Goal: Information Seeking & Learning: Find specific page/section

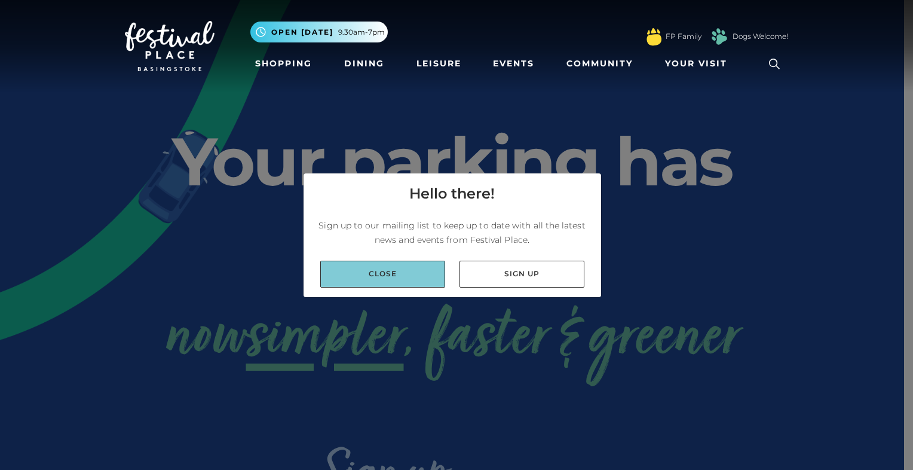
click at [347, 273] on link "Close" at bounding box center [382, 273] width 125 height 27
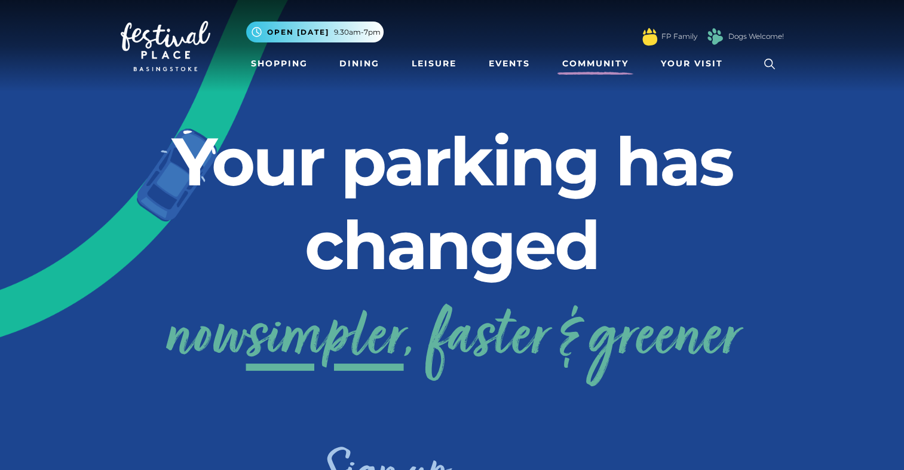
click at [612, 65] on link "Community" at bounding box center [595, 64] width 76 height 22
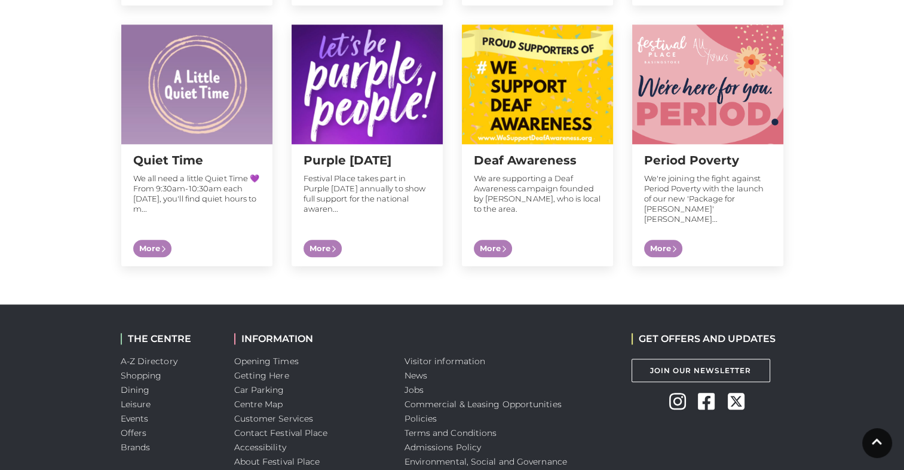
scroll to position [1314, 0]
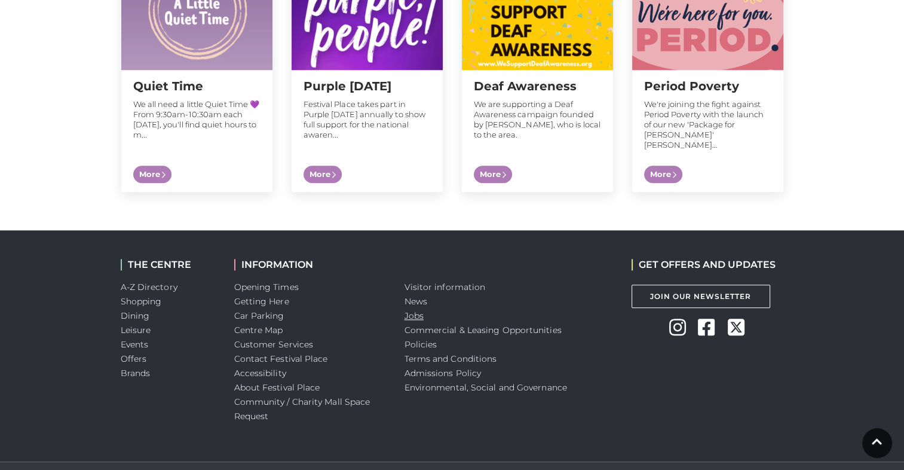
click at [413, 310] on link "Jobs" at bounding box center [413, 315] width 19 height 11
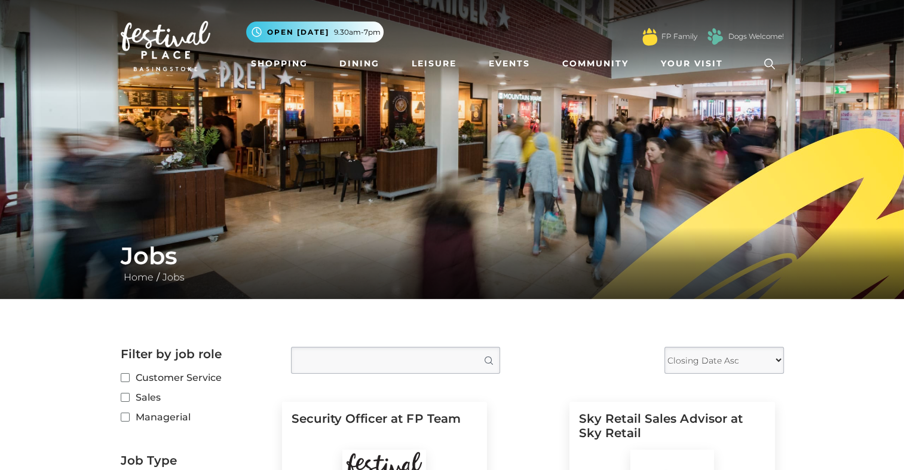
click at [763, 66] on icon at bounding box center [770, 64] width 18 height 18
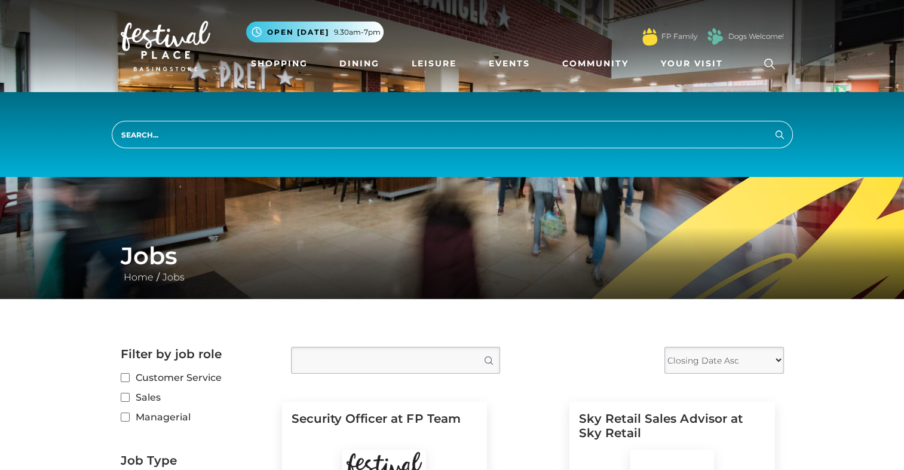
click at [461, 140] on input "search" at bounding box center [452, 134] width 681 height 27
type input "job"
click at [772, 127] on button "Search" at bounding box center [779, 134] width 14 height 15
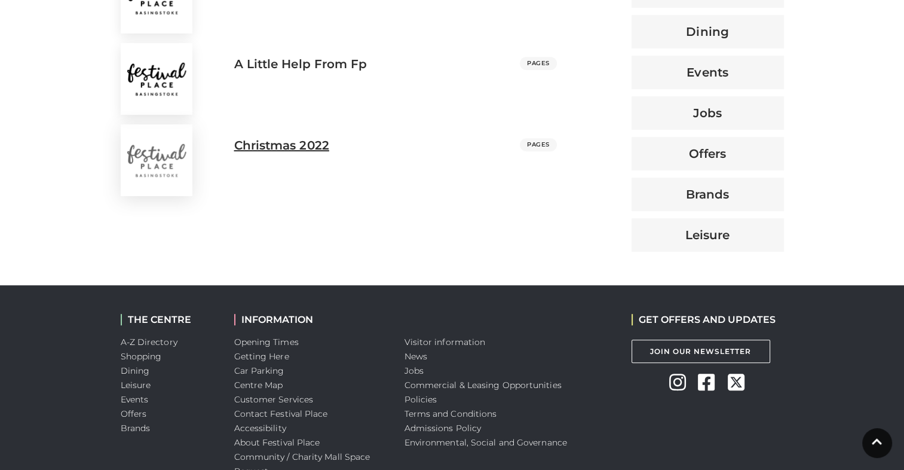
scroll to position [651, 0]
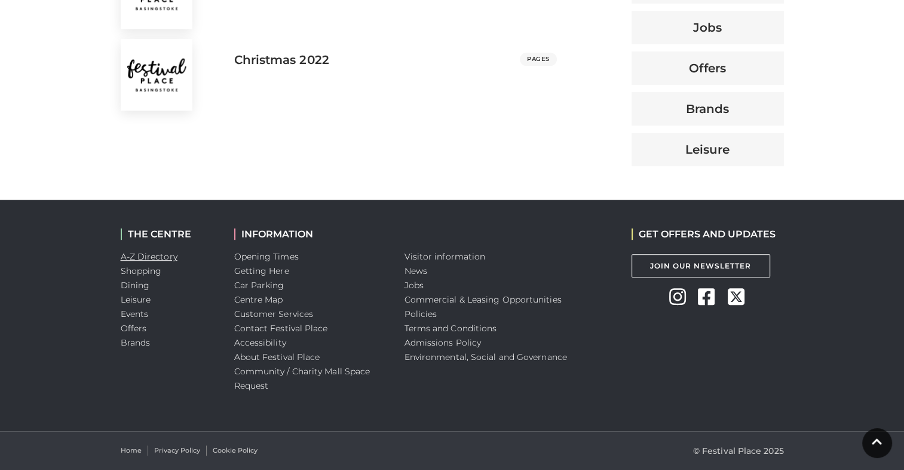
click at [140, 259] on link "A-Z Directory" at bounding box center [149, 256] width 57 height 11
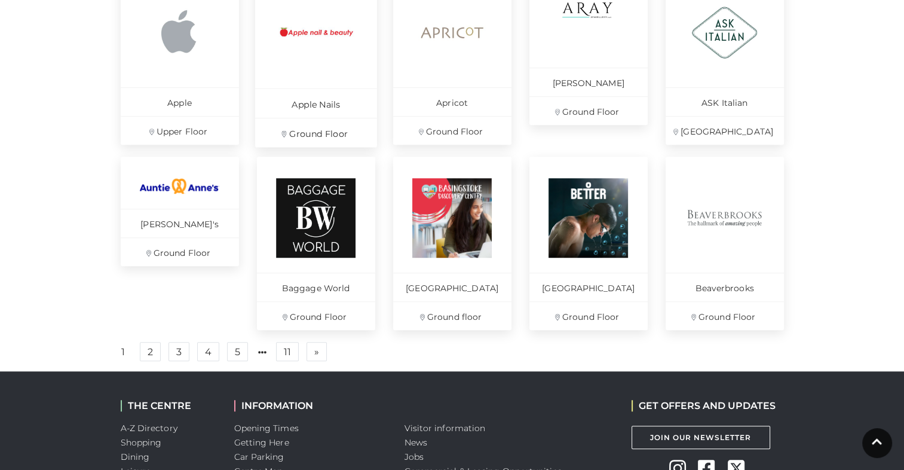
scroll to position [777, 0]
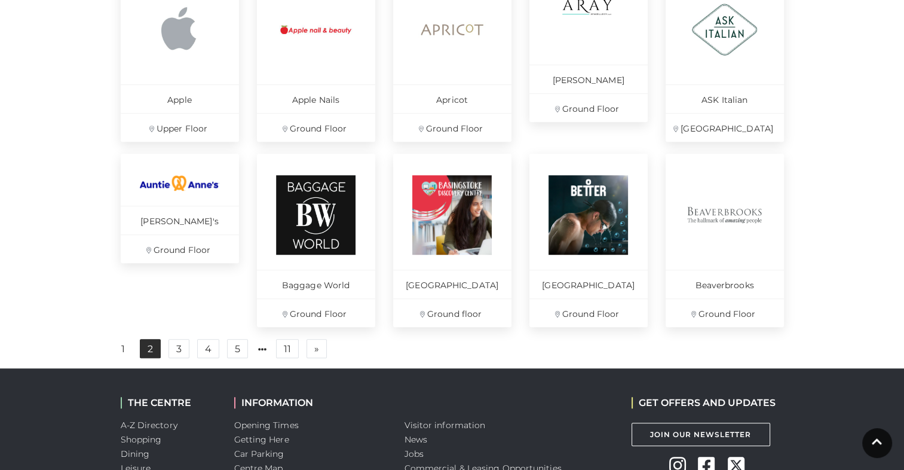
click at [147, 356] on link "2" at bounding box center [150, 348] width 21 height 19
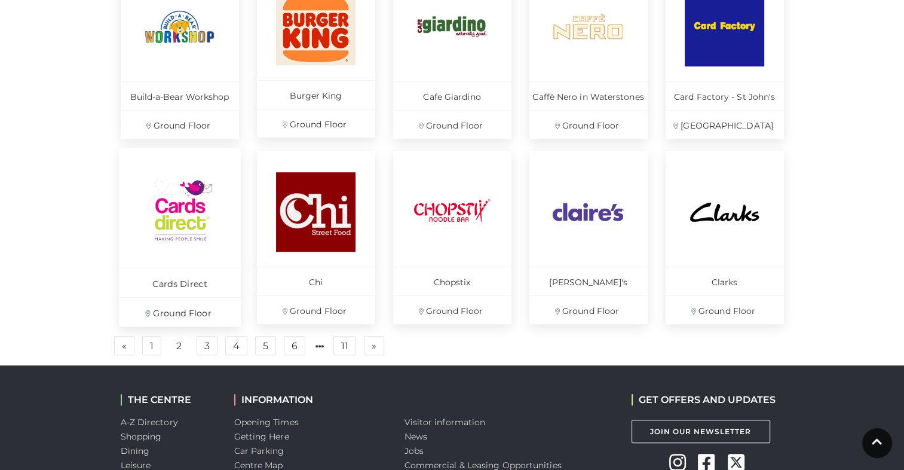
scroll to position [836, 0]
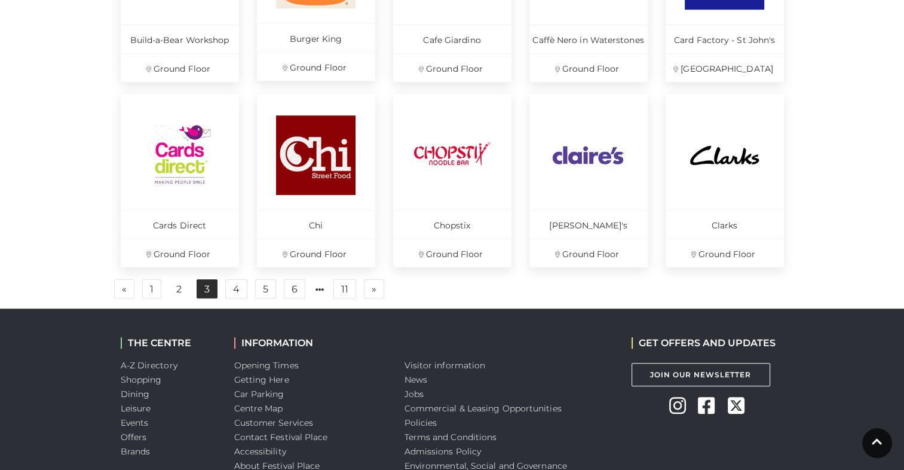
click at [208, 288] on link "3" at bounding box center [207, 288] width 21 height 19
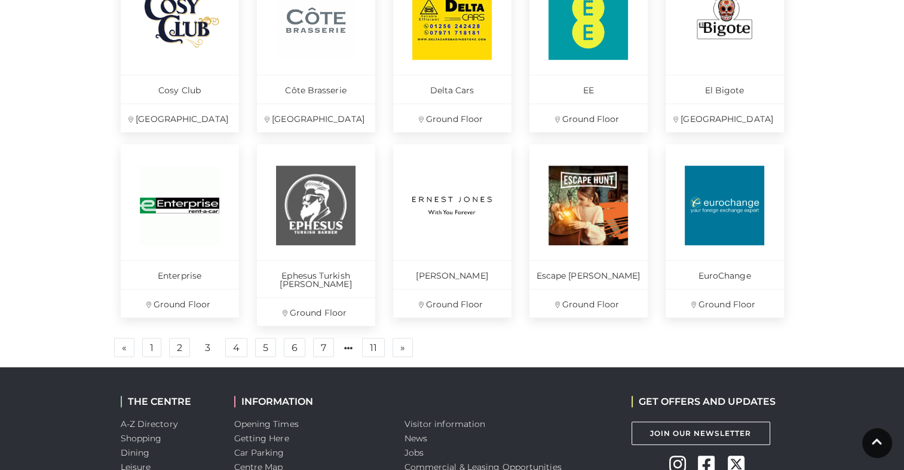
scroll to position [836, 0]
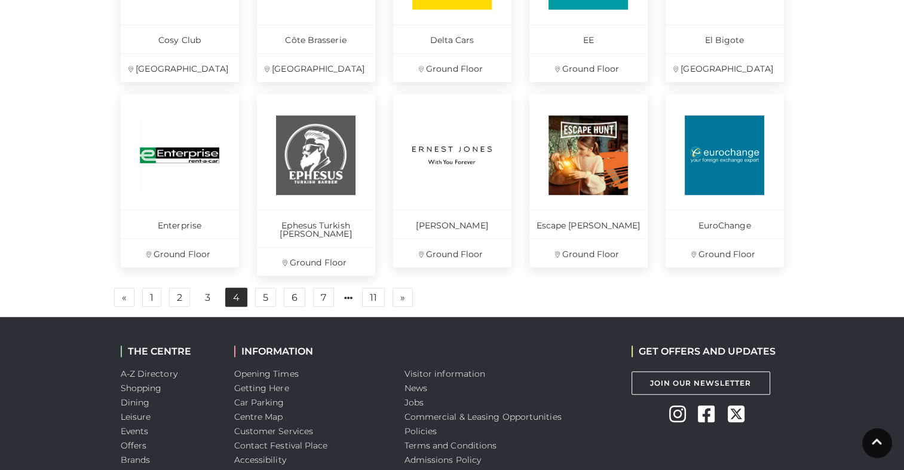
click at [232, 287] on link "4" at bounding box center [236, 296] width 22 height 19
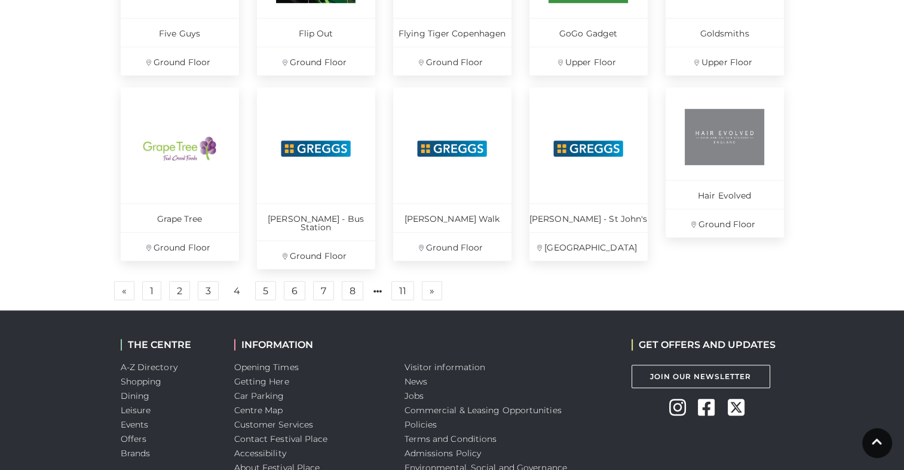
scroll to position [896, 0]
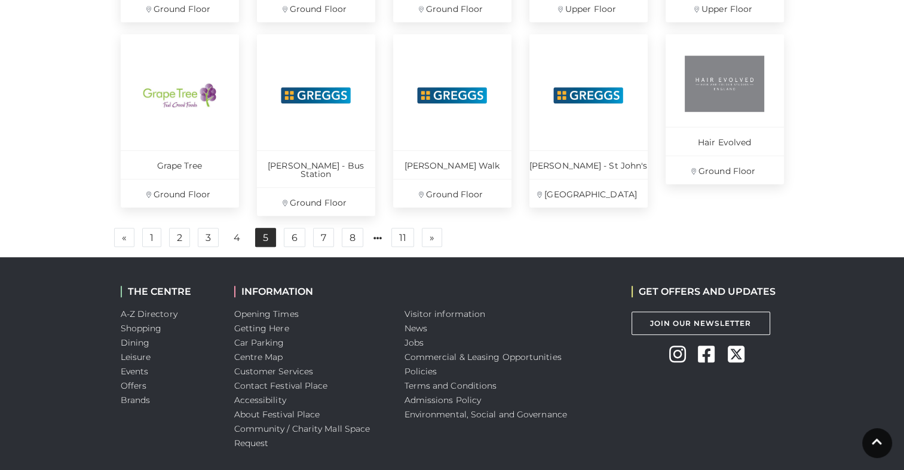
click at [263, 231] on link "5" at bounding box center [265, 237] width 21 height 19
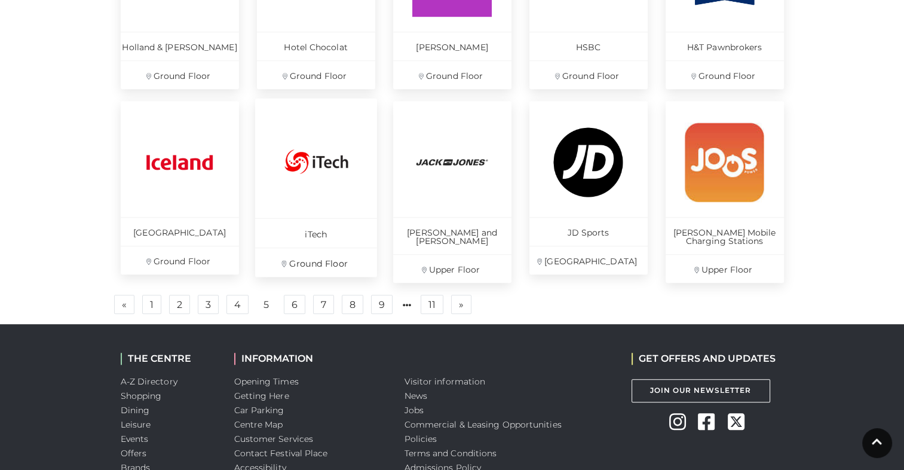
scroll to position [836, 0]
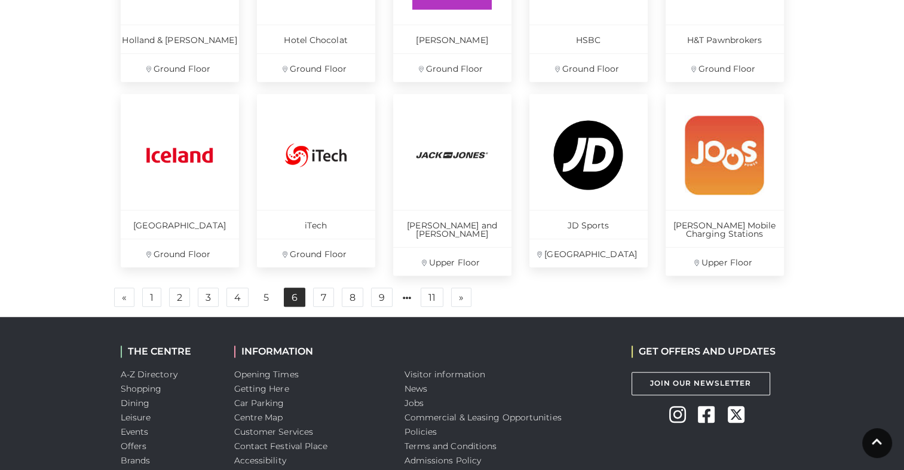
click at [295, 298] on link "6" at bounding box center [295, 296] width 22 height 19
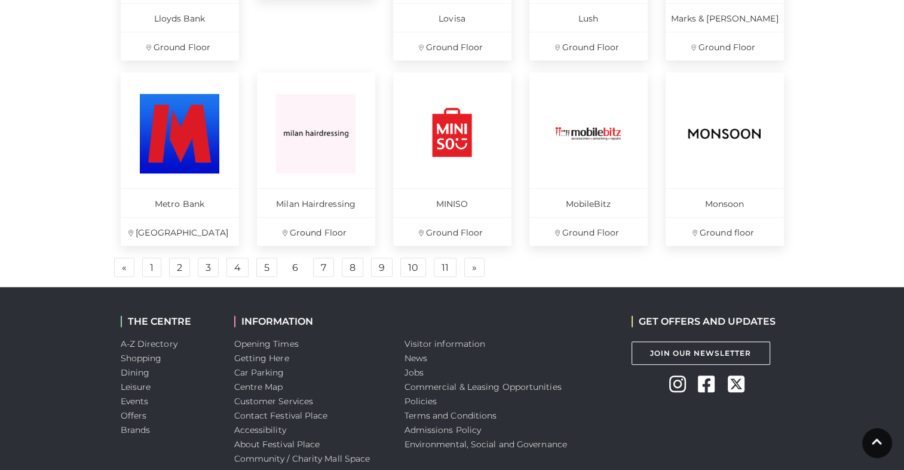
scroll to position [896, 0]
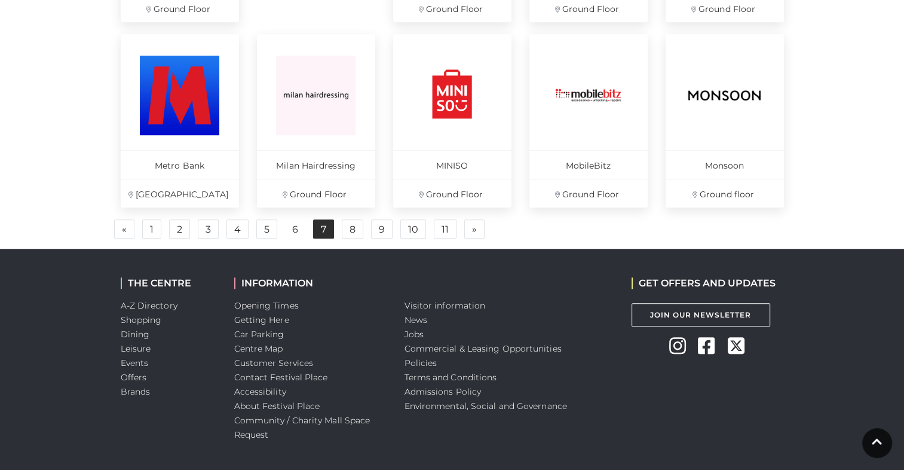
click at [315, 228] on link "7" at bounding box center [323, 228] width 21 height 19
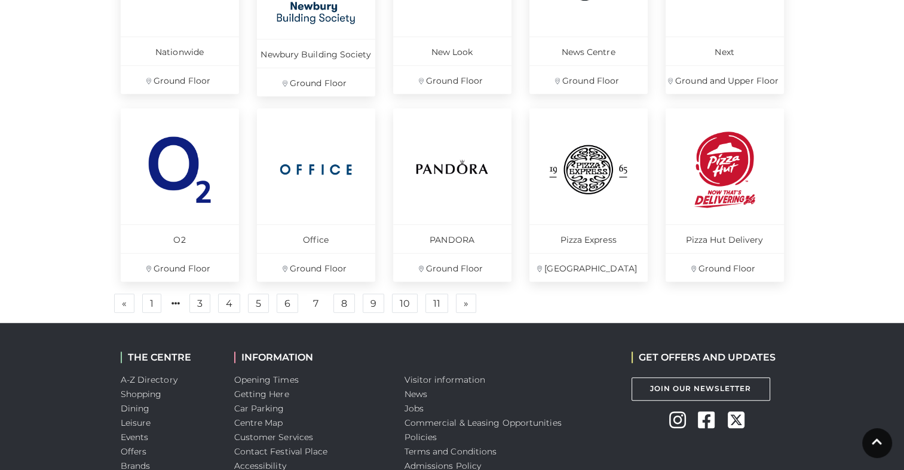
scroll to position [836, 0]
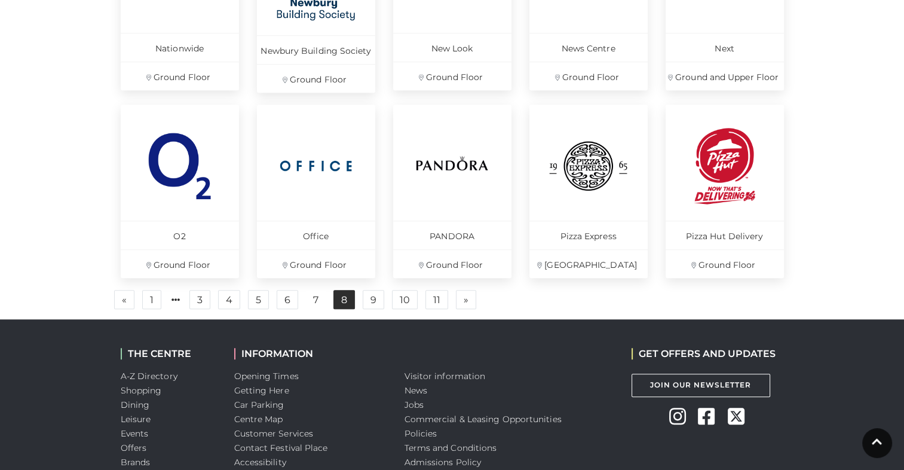
click at [342, 295] on link "8" at bounding box center [344, 299] width 22 height 19
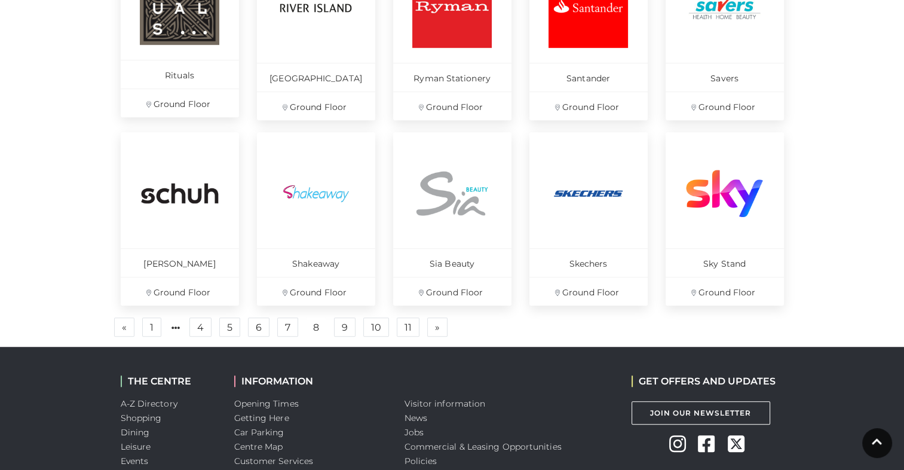
scroll to position [836, 0]
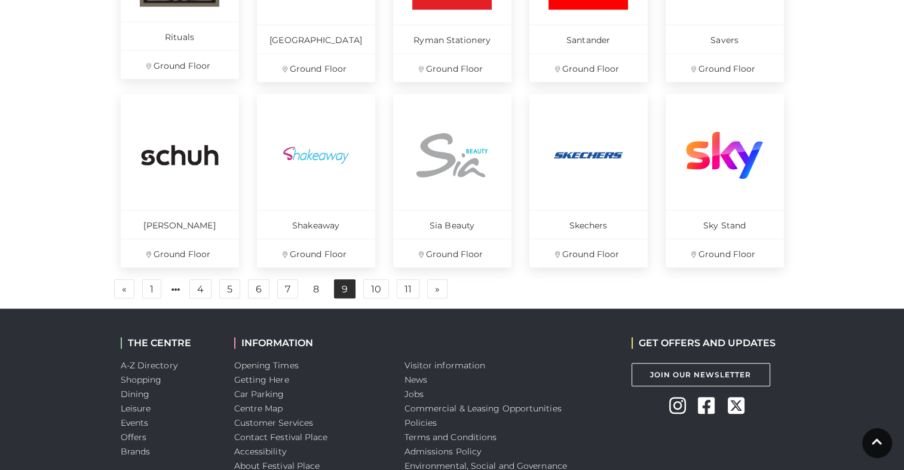
click at [340, 288] on link "9" at bounding box center [345, 288] width 22 height 19
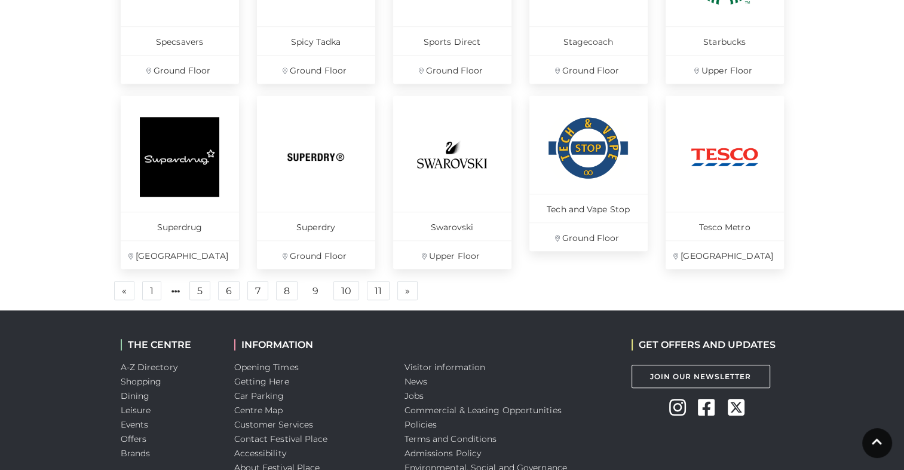
scroll to position [836, 0]
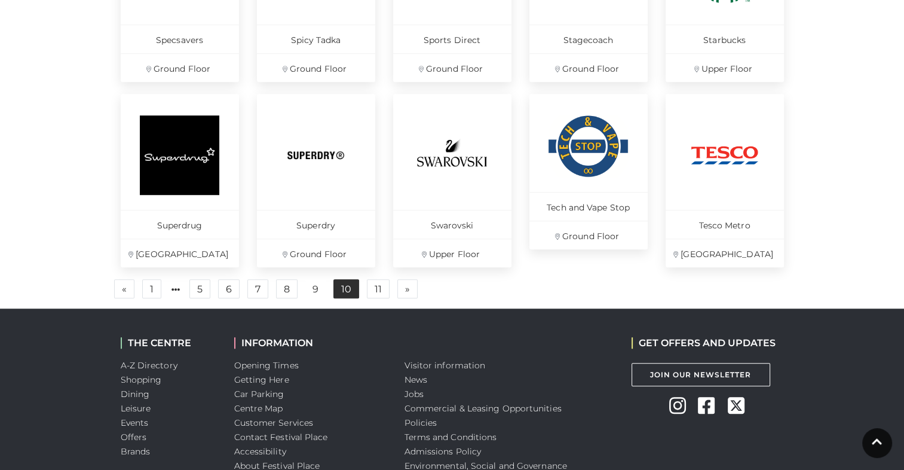
click at [350, 292] on link "10" at bounding box center [346, 288] width 26 height 19
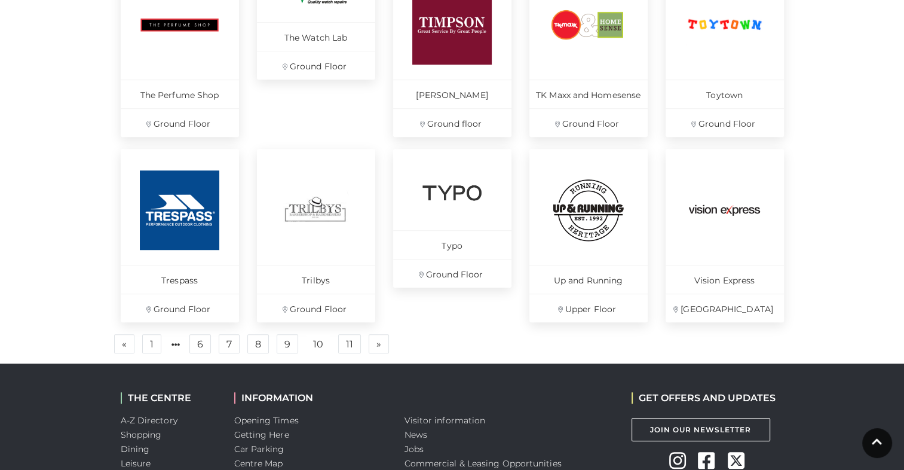
scroll to position [836, 0]
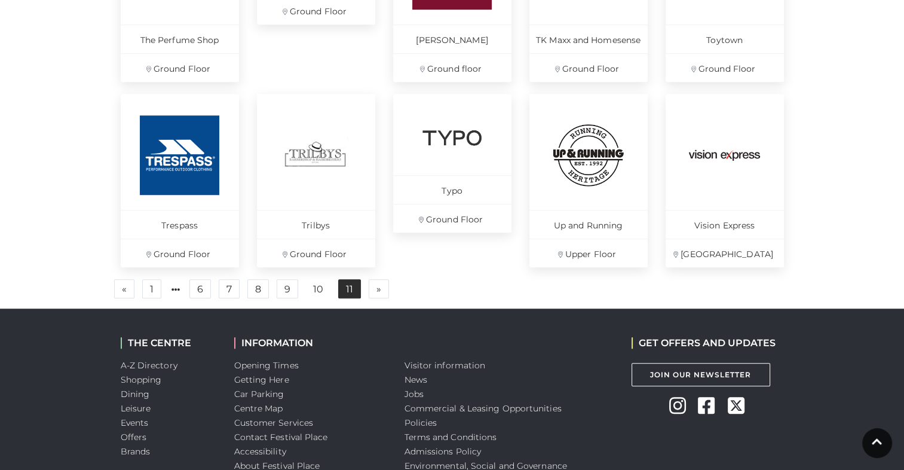
click at [347, 290] on link "11" at bounding box center [349, 288] width 23 height 19
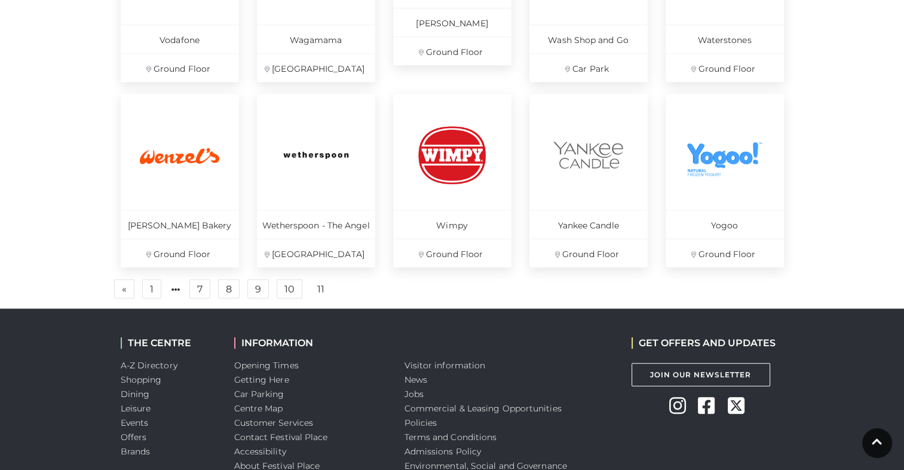
scroll to position [700, 0]
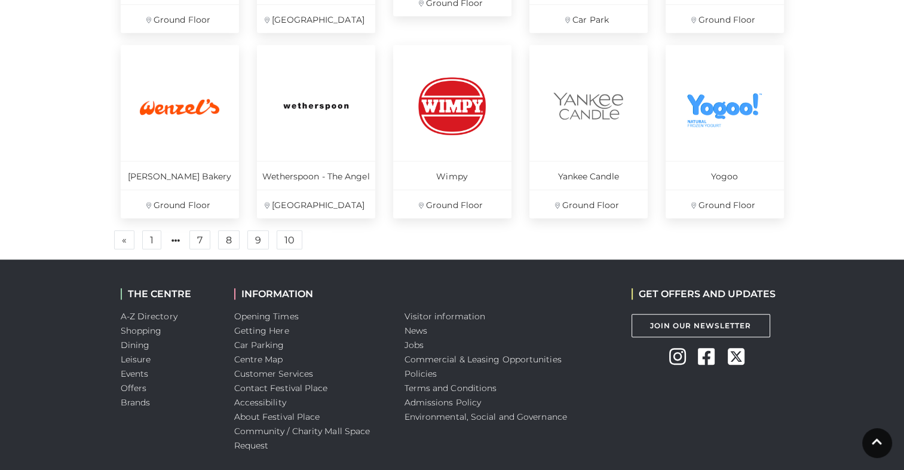
click at [320, 243] on link "11" at bounding box center [321, 240] width 22 height 19
click at [317, 240] on link "11" at bounding box center [321, 240] width 22 height 19
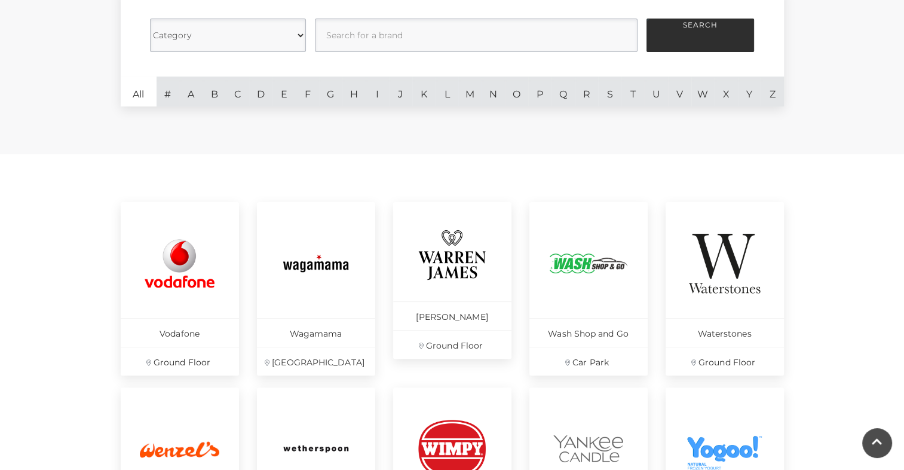
scroll to position [342, 0]
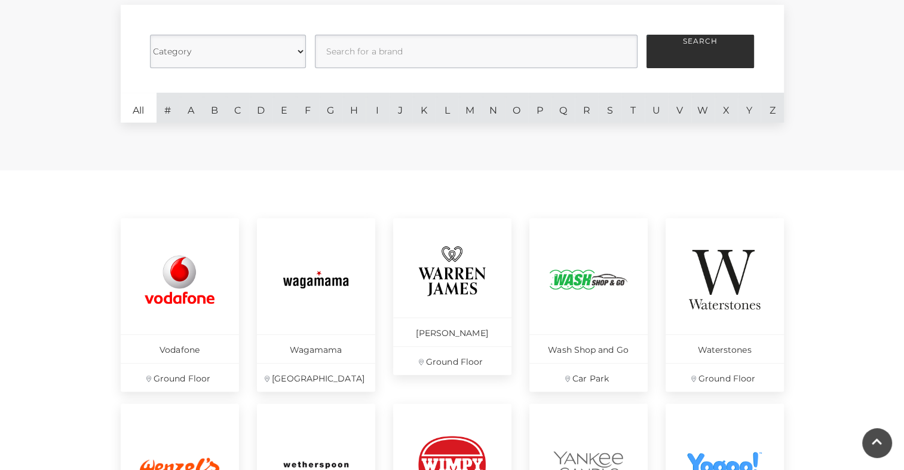
click at [184, 54] on select "Category Cafes Restaurants Fashion Services Technology Homeware Gifts, Statione…" at bounding box center [228, 51] width 156 height 33
click at [3, 16] on div "Category Cafes Restaurants Fashion Services Technology Homeware Gifts, Statione…" at bounding box center [452, 63] width 904 height 213
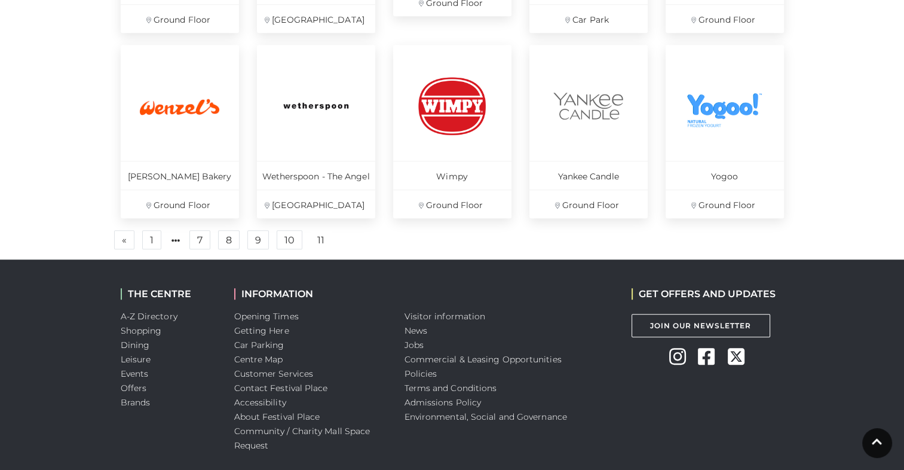
scroll to position [760, 0]
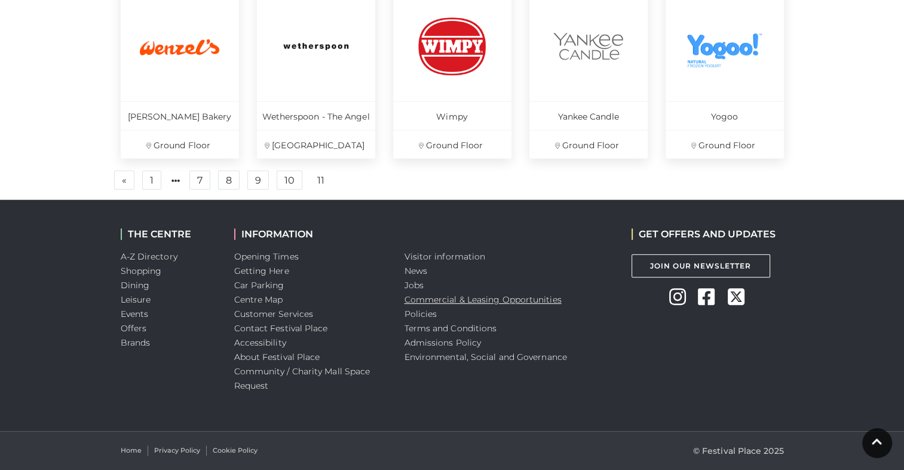
click at [461, 296] on link "Commercial & Leasing Opportunities" at bounding box center [482, 299] width 157 height 11
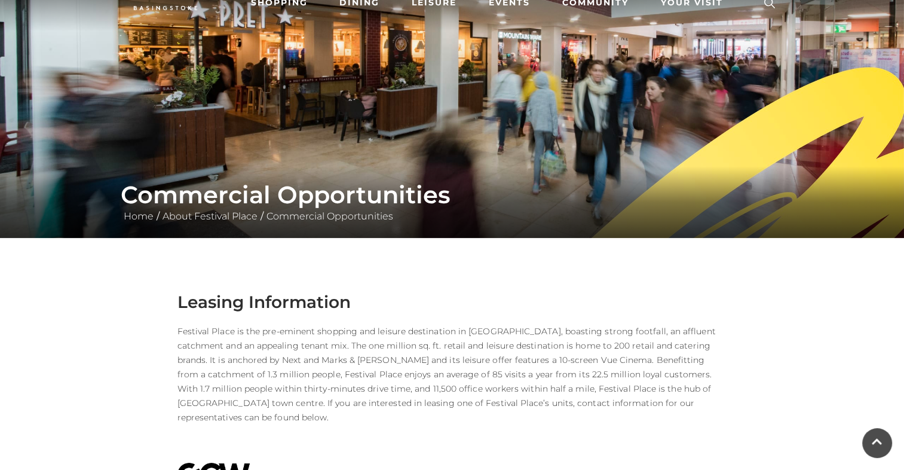
scroll to position [60, 0]
